Goal: Transaction & Acquisition: Purchase product/service

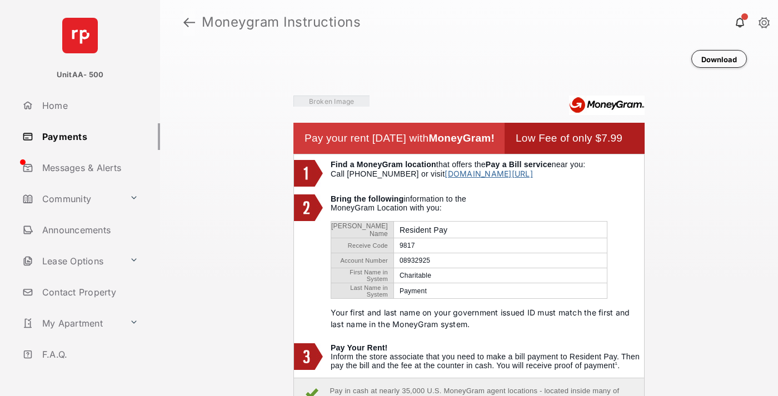
click at [189, 22] on link at bounding box center [189, 22] width 12 height 27
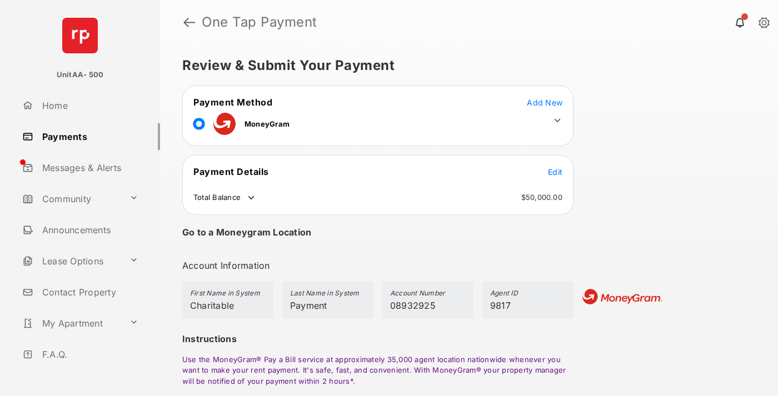
click at [555, 172] on span "Edit" at bounding box center [555, 171] width 14 height 9
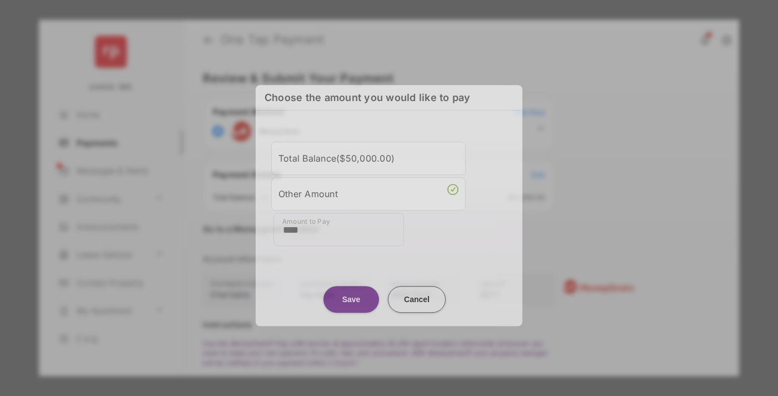
type input "****"
click at [351, 296] on button "Save" at bounding box center [351, 299] width 56 height 27
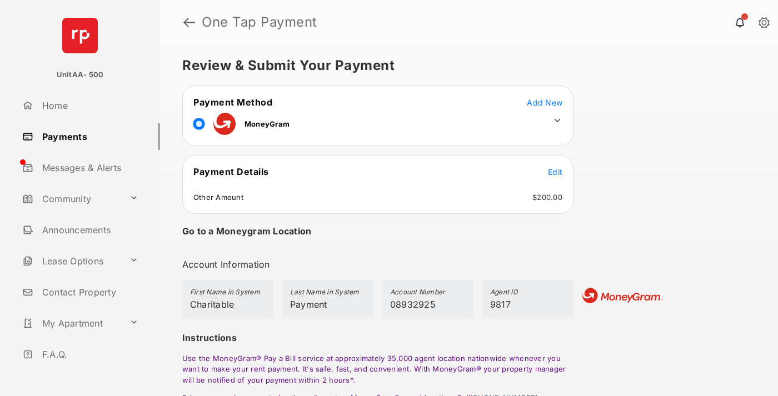
click at [557, 121] on icon at bounding box center [557, 121] width 10 height 10
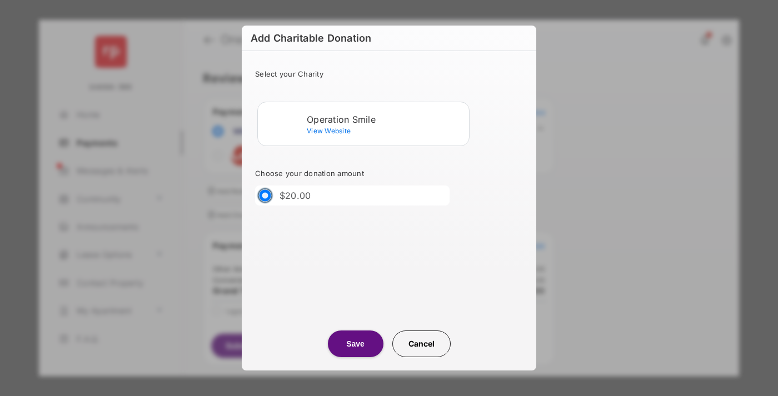
click at [386, 119] on div "Operation Smile" at bounding box center [386, 119] width 158 height 10
click at [355, 344] on button "Save" at bounding box center [356, 344] width 56 height 27
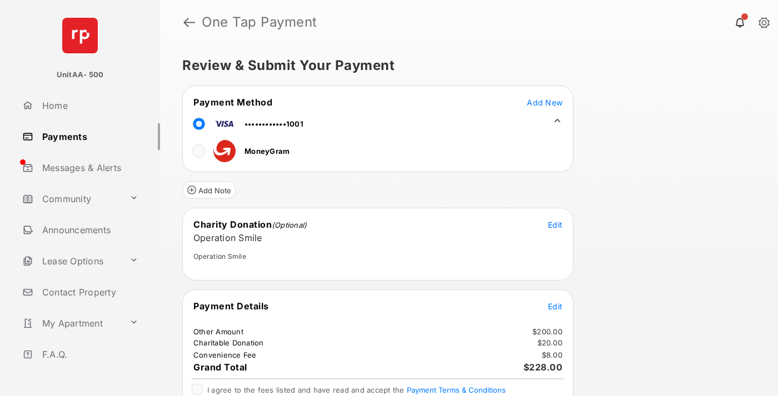
click at [555, 306] on span "Edit" at bounding box center [555, 306] width 14 height 9
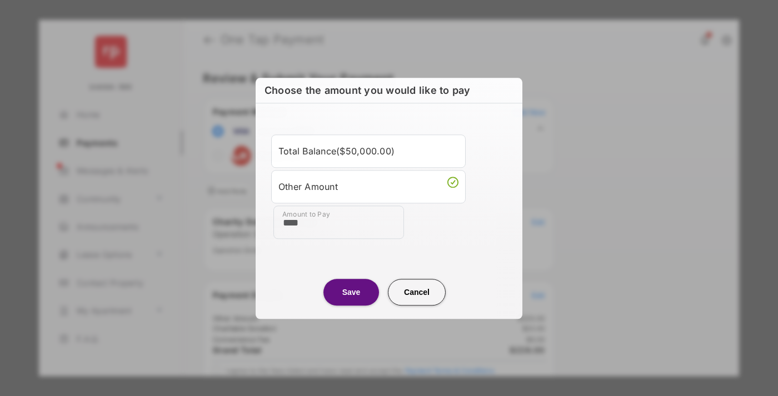
click at [351, 292] on button "Save" at bounding box center [351, 292] width 56 height 27
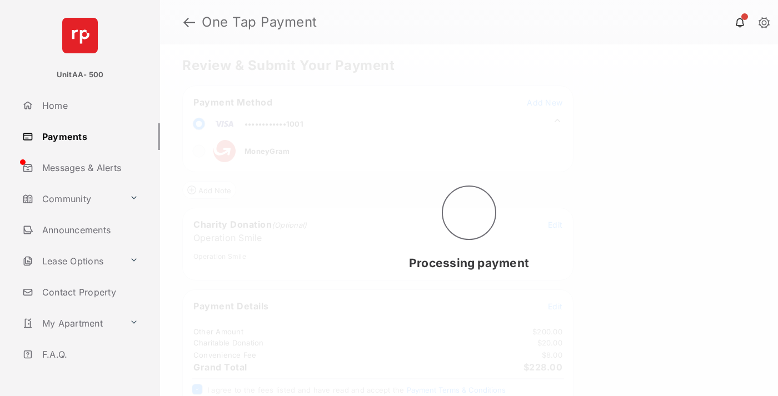
scroll to position [45, 0]
